Goal: Task Accomplishment & Management: Manage account settings

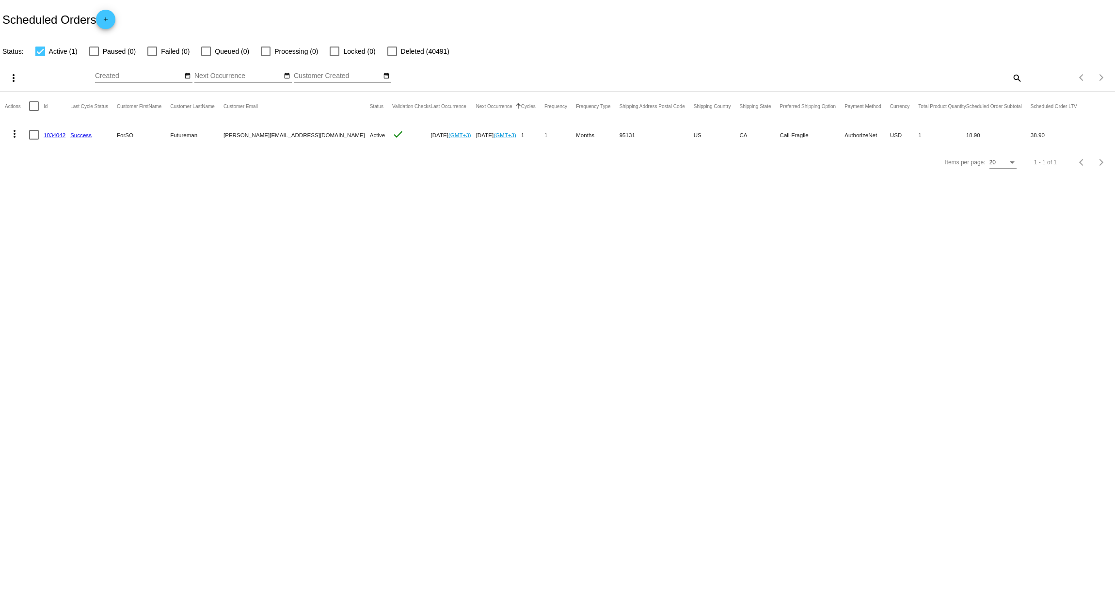
click at [54, 135] on link "1034042" at bounding box center [55, 135] width 22 height 6
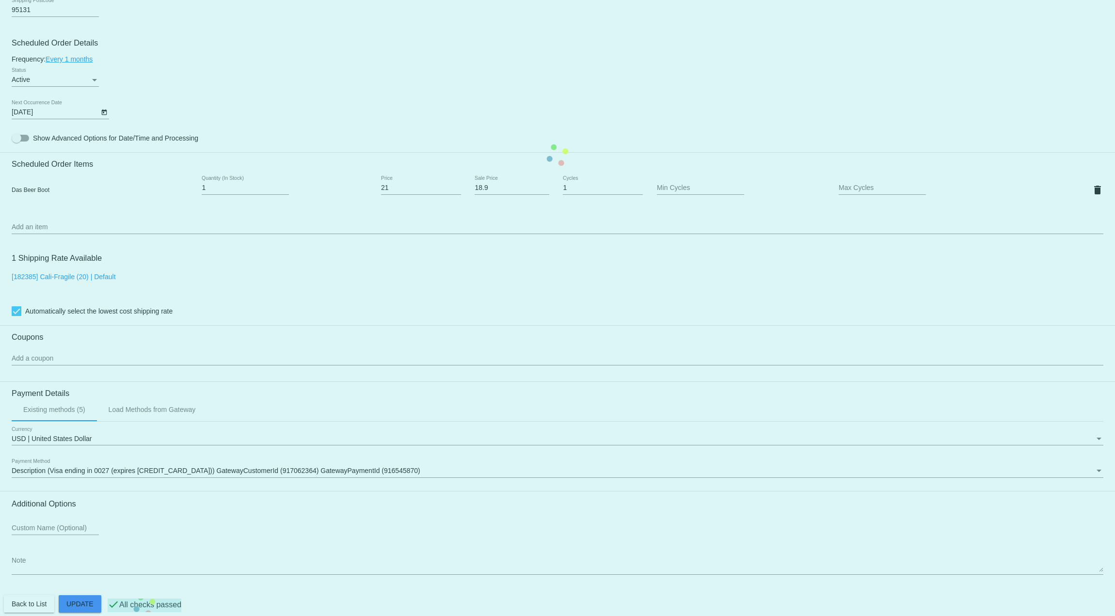
scroll to position [536, 0]
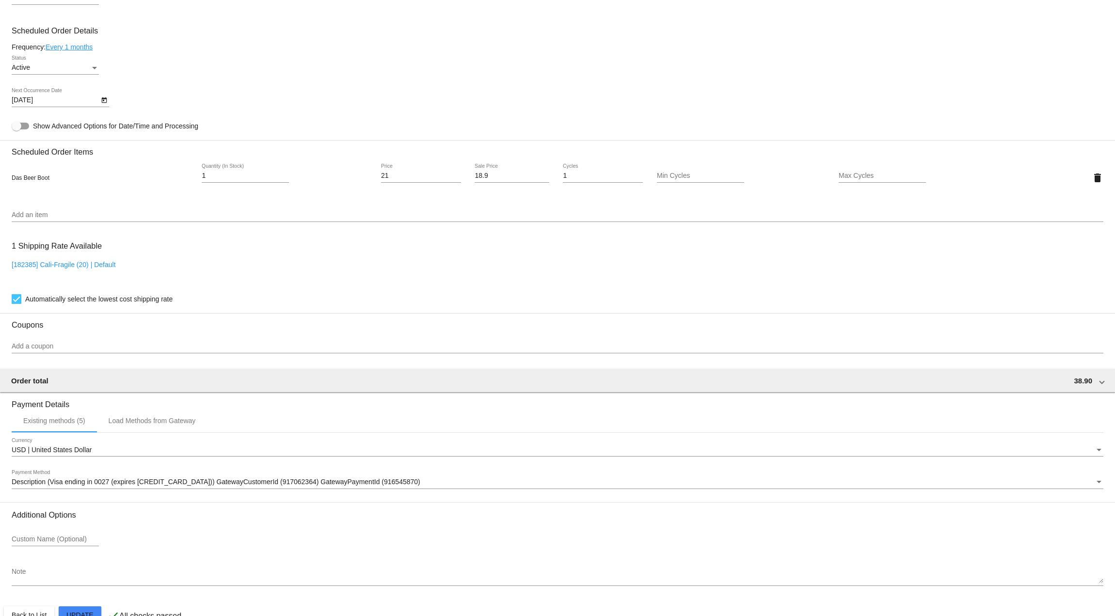
click at [93, 347] on input "Add a coupon" at bounding box center [558, 347] width 1092 height 8
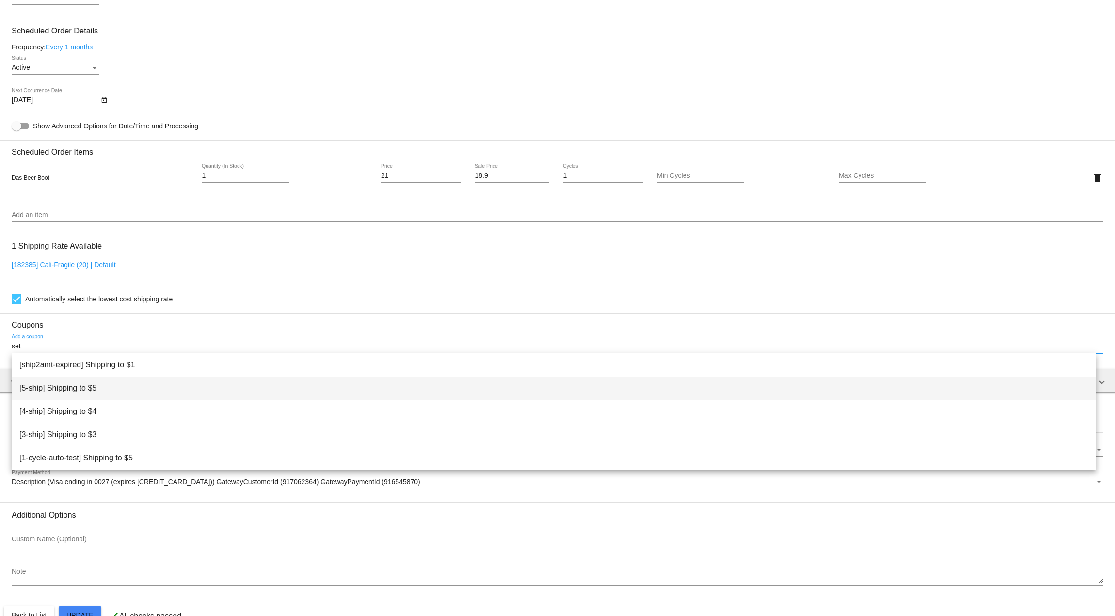
type input "set"
click at [98, 388] on span "[5-ship] Shipping to $5" at bounding box center [553, 388] width 1069 height 23
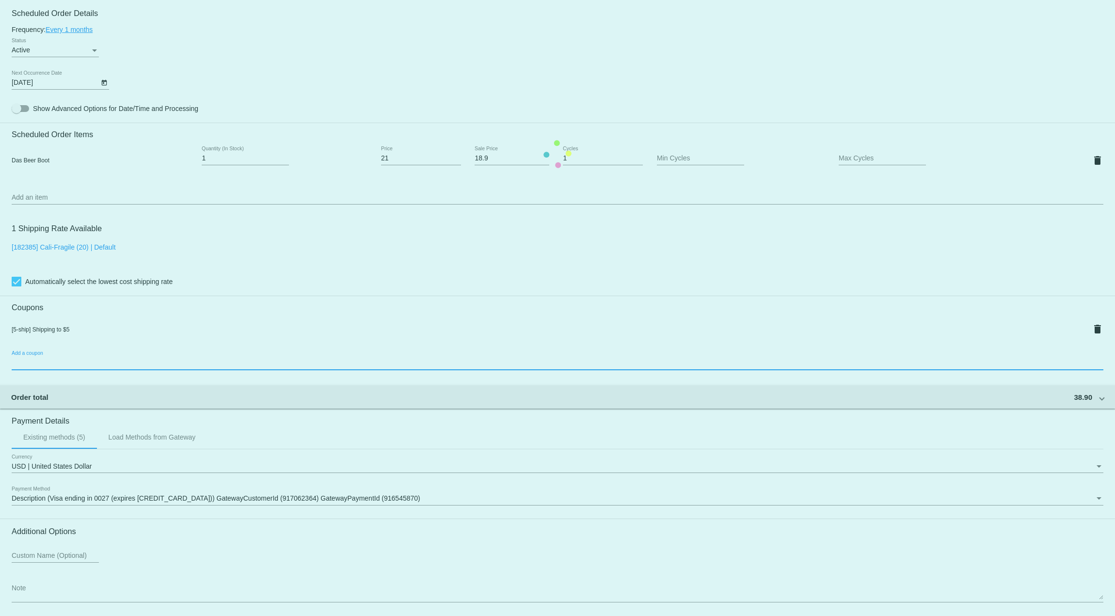
scroll to position [593, 0]
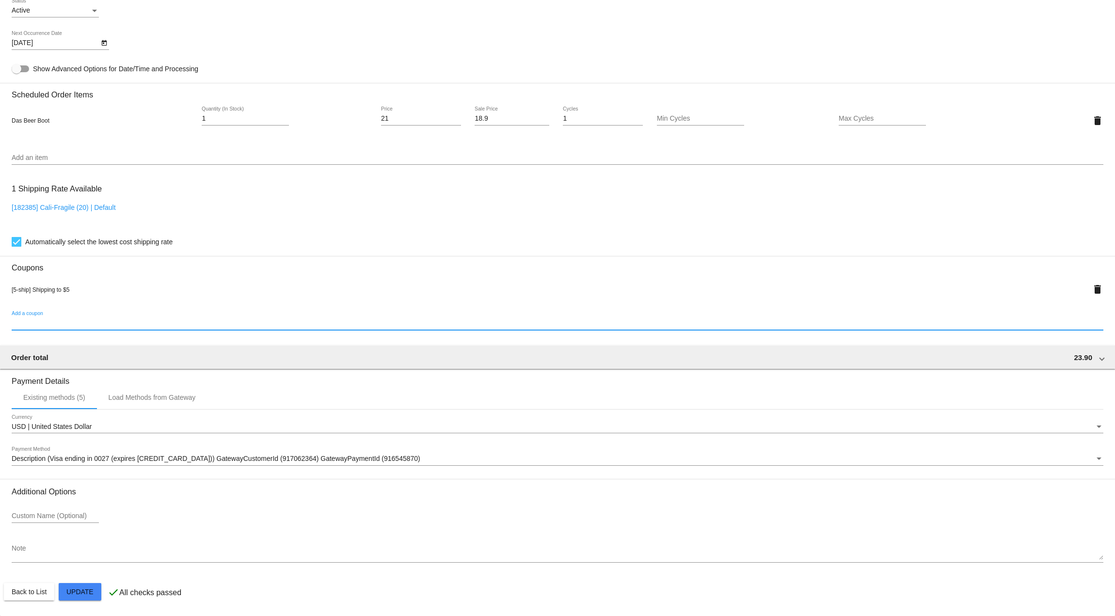
click at [77, 593] on mat-card "Customer 4134953: ForSO Futureman eduard@qpilot.cloud Customer Shipping Enter S…" at bounding box center [557, 114] width 1115 height 1003
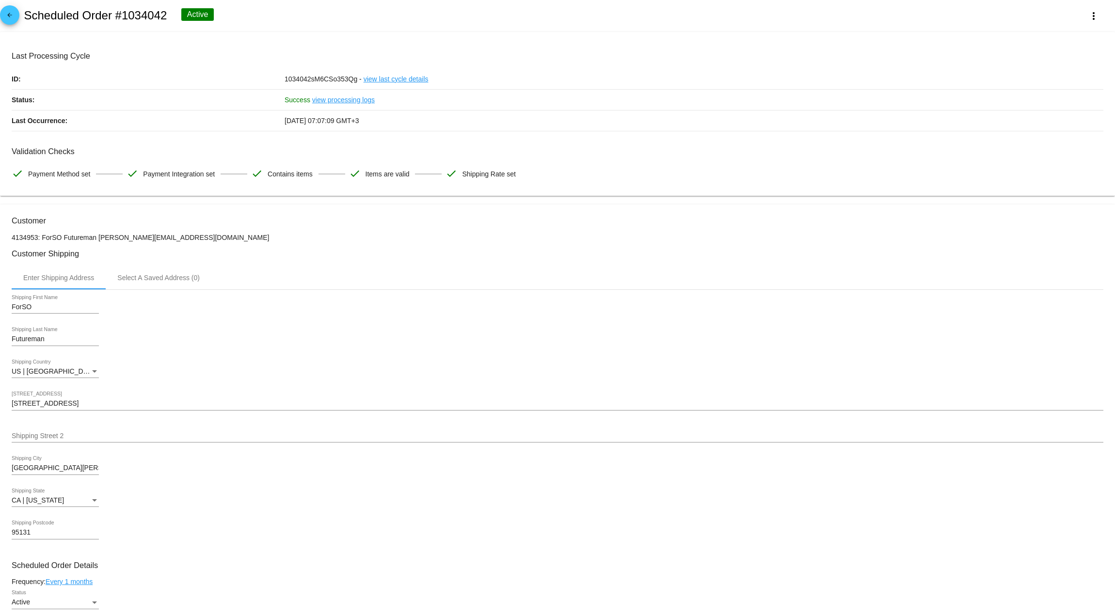
scroll to position [0, 0]
click at [1088, 18] on mat-icon "more_vert" at bounding box center [1094, 17] width 12 height 12
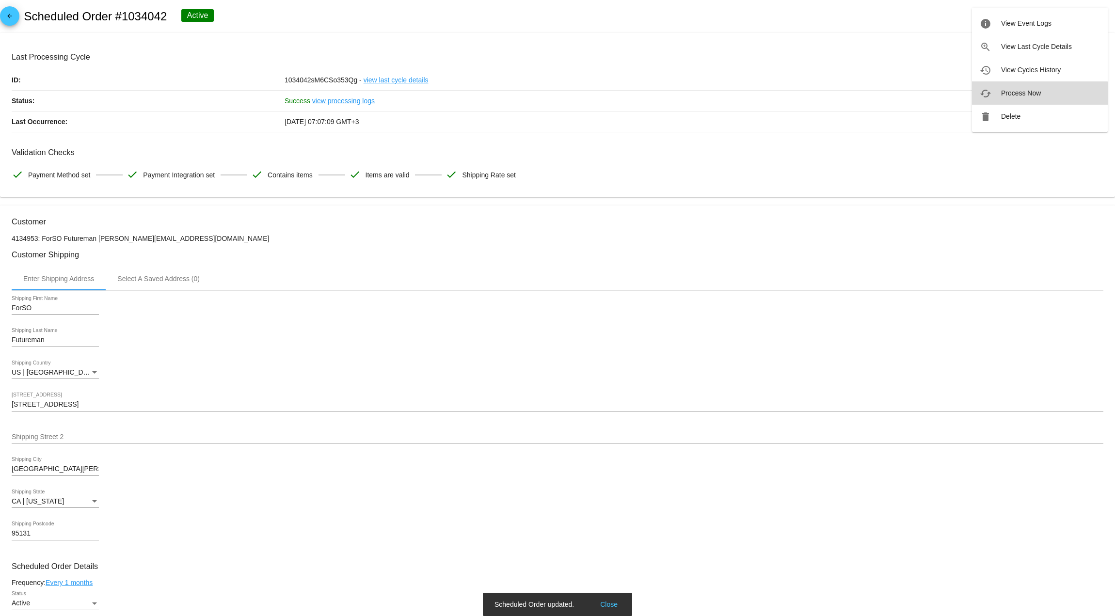
click at [1033, 96] on button "cached Process Now" at bounding box center [1040, 92] width 136 height 23
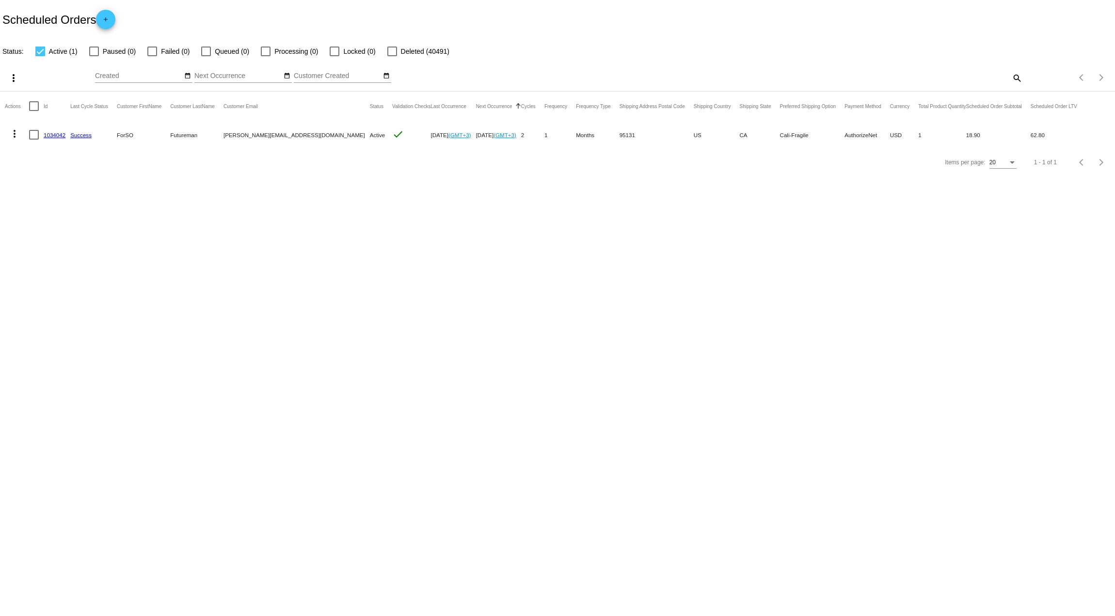
click at [14, 131] on mat-icon "more_vert" at bounding box center [15, 134] width 12 height 12
drag, startPoint x: 262, startPoint y: 261, endPoint x: 245, endPoint y: 238, distance: 29.2
click at [262, 261] on div at bounding box center [557, 308] width 1115 height 616
